Goal: Transaction & Acquisition: Purchase product/service

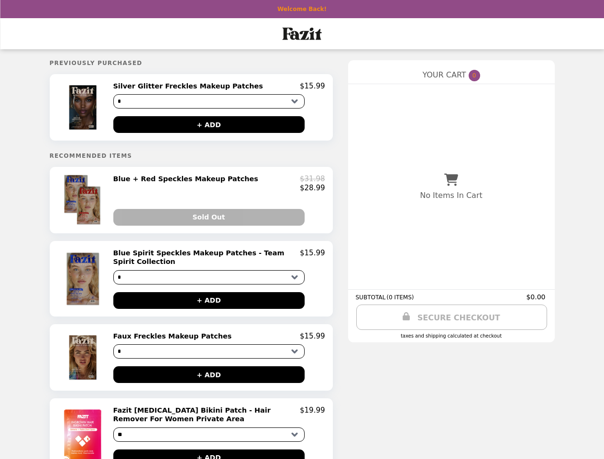
click at [84, 109] on img at bounding box center [84, 107] width 34 height 51
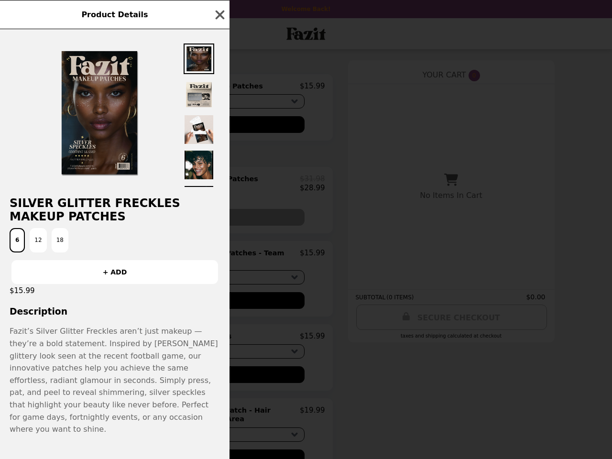
click at [219, 88] on div "Product Details Silver Glitter Freckles Makeup Patches 6 12 18 + ADD $15.99 Des…" at bounding box center [306, 229] width 612 height 459
click at [209, 126] on img at bounding box center [199, 129] width 31 height 31
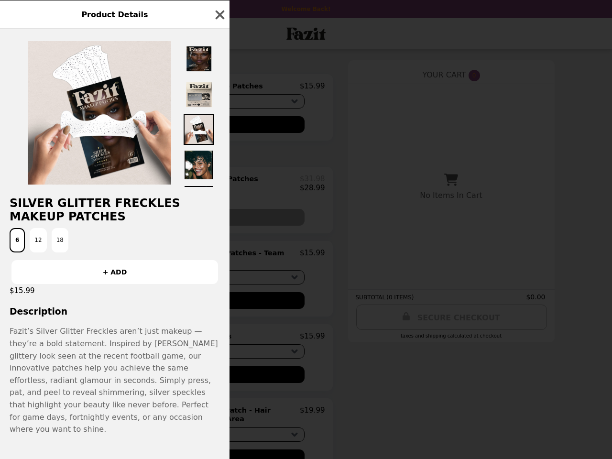
click at [84, 204] on h2 "Silver Glitter Freckles Makeup Patches" at bounding box center [115, 210] width 230 height 27
click at [219, 187] on div "Product Details Silver Glitter Freckles Makeup Patches 6 12 18 + ADD $15.99 Des…" at bounding box center [306, 229] width 612 height 459
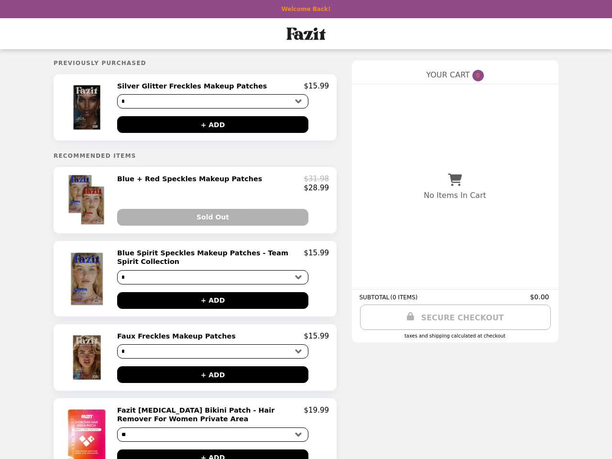
click at [209, 222] on div "Sold Out" at bounding box center [223, 213] width 212 height 24
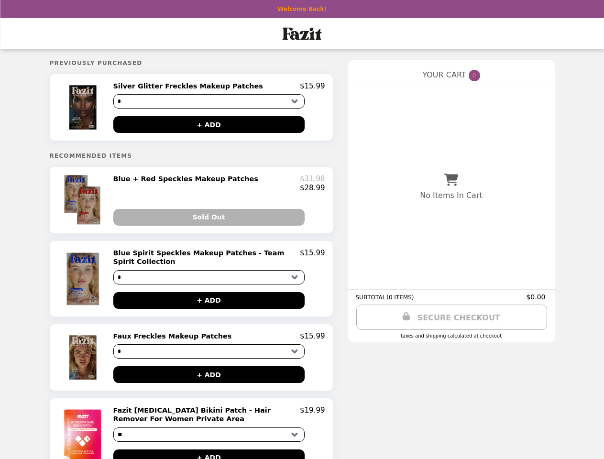
click at [84, 280] on img at bounding box center [83, 279] width 39 height 60
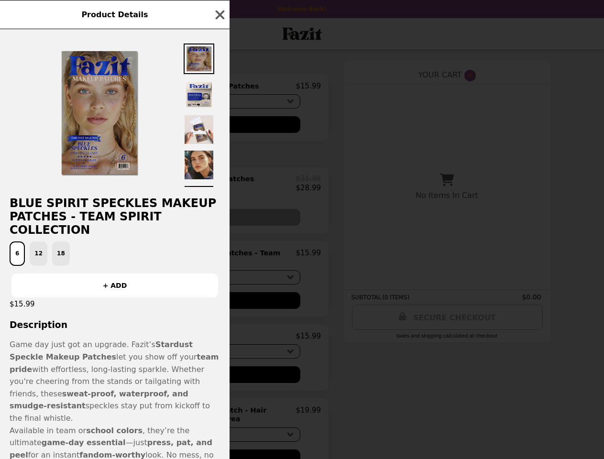
click at [219, 259] on div "Product Details Blue Spirit Speckles Makeup Patches - Team Spirit Collection 6 …" at bounding box center [302, 229] width 604 height 459
click at [209, 297] on div "$15.99" at bounding box center [115, 303] width 230 height 13
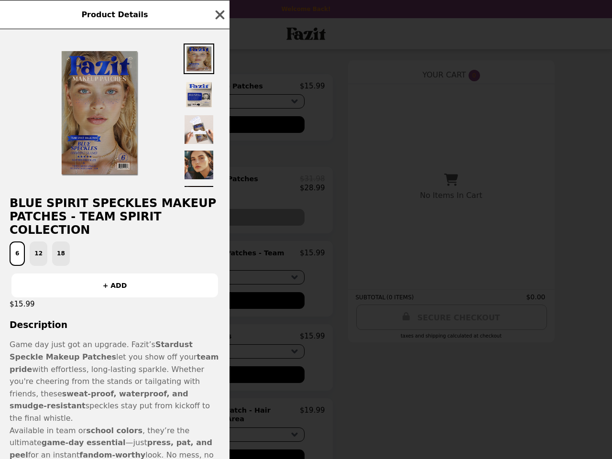
click at [84, 355] on div "Product Details Blue Spirit Speckles Makeup Patches - Team Spirit Collection 6 …" at bounding box center [306, 229] width 612 height 459
